Goal: Transaction & Acquisition: Book appointment/travel/reservation

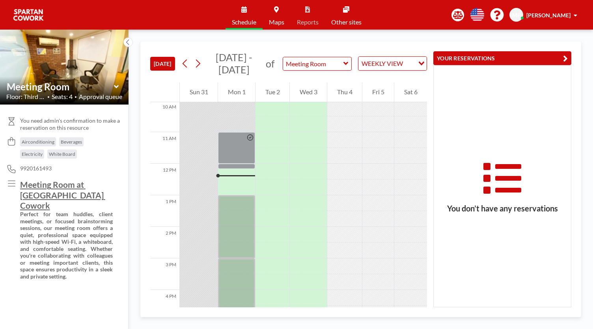
scroll to position [362, 0]
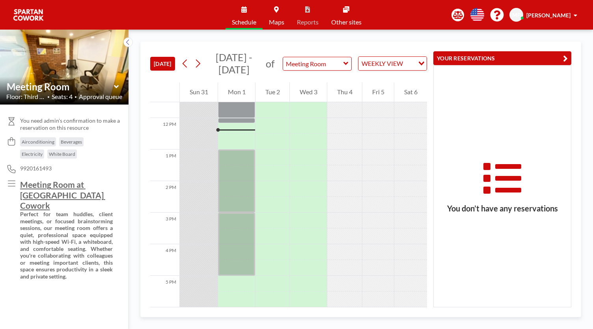
click at [231, 124] on div at bounding box center [236, 126] width 37 height 16
click at [233, 132] on div at bounding box center [236, 131] width 37 height 3
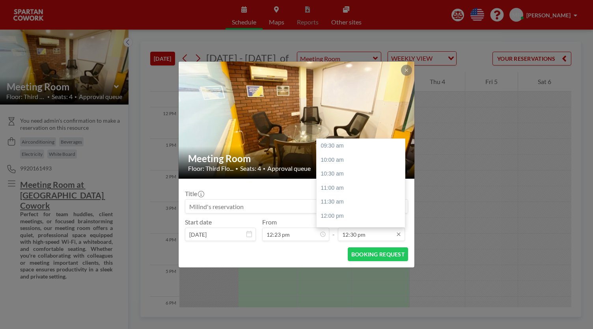
scroll to position [84, 0]
click at [368, 236] on input "12:30 pm" at bounding box center [371, 233] width 67 height 13
click at [337, 159] on div "01:00 pm" at bounding box center [362, 159] width 92 height 14
type input "01:00 pm"
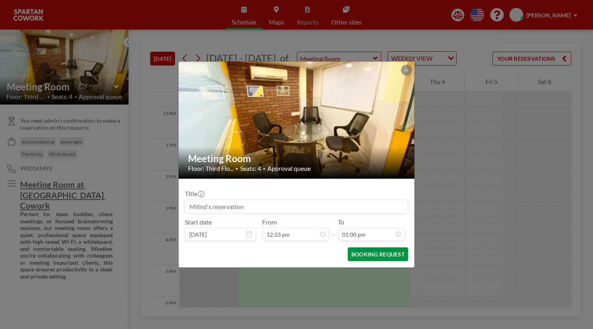
click at [369, 253] on button "BOOKING REQUEST" at bounding box center [377, 254] width 60 height 14
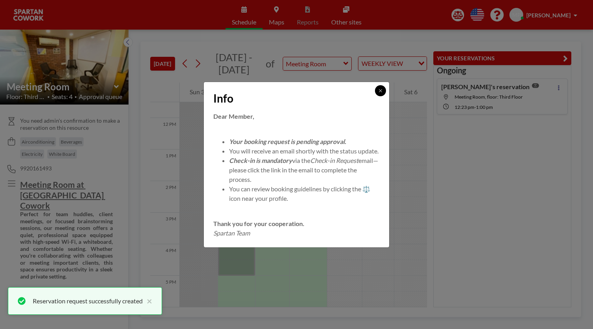
click at [381, 88] on icon at bounding box center [380, 90] width 5 height 5
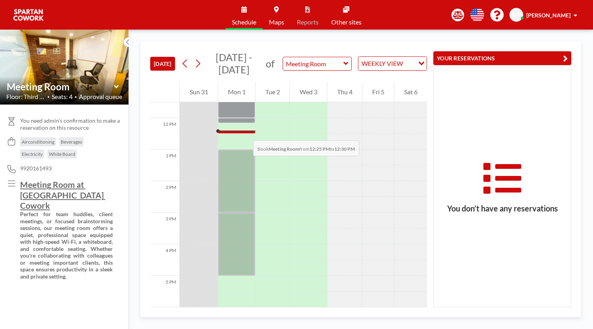
click at [245, 132] on div at bounding box center [236, 132] width 37 height 2
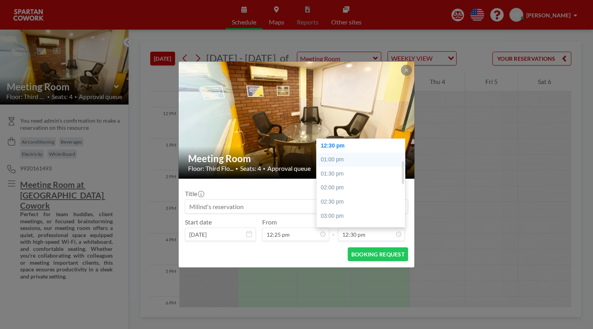
click at [340, 158] on div "01:00 pm" at bounding box center [362, 159] width 92 height 14
type input "01:00 pm"
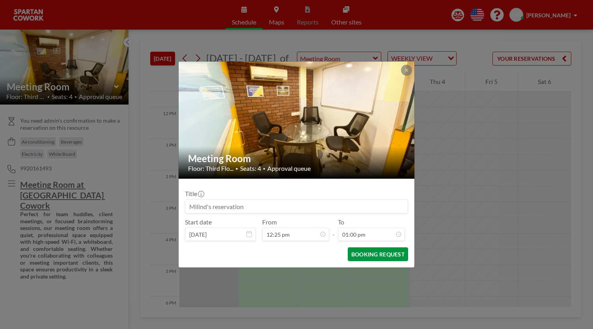
scroll to position [98, 0]
click at [368, 253] on button "BOOKING REQUEST" at bounding box center [377, 254] width 60 height 14
